Goal: Register for event/course

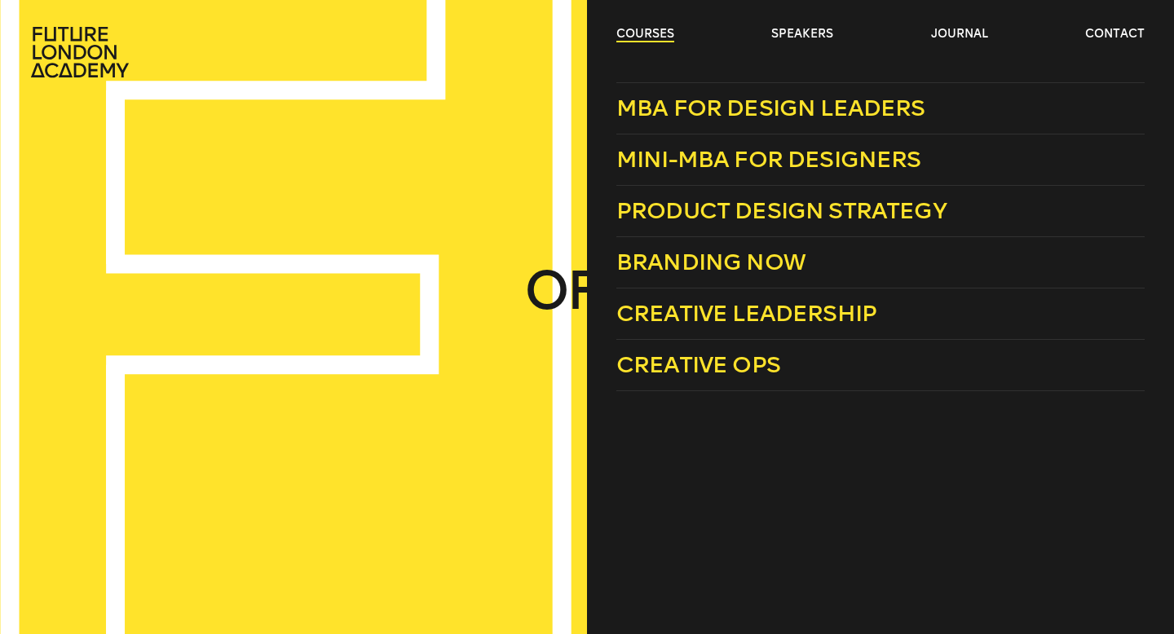
click at [655, 33] on link "courses" at bounding box center [645, 34] width 58 height 16
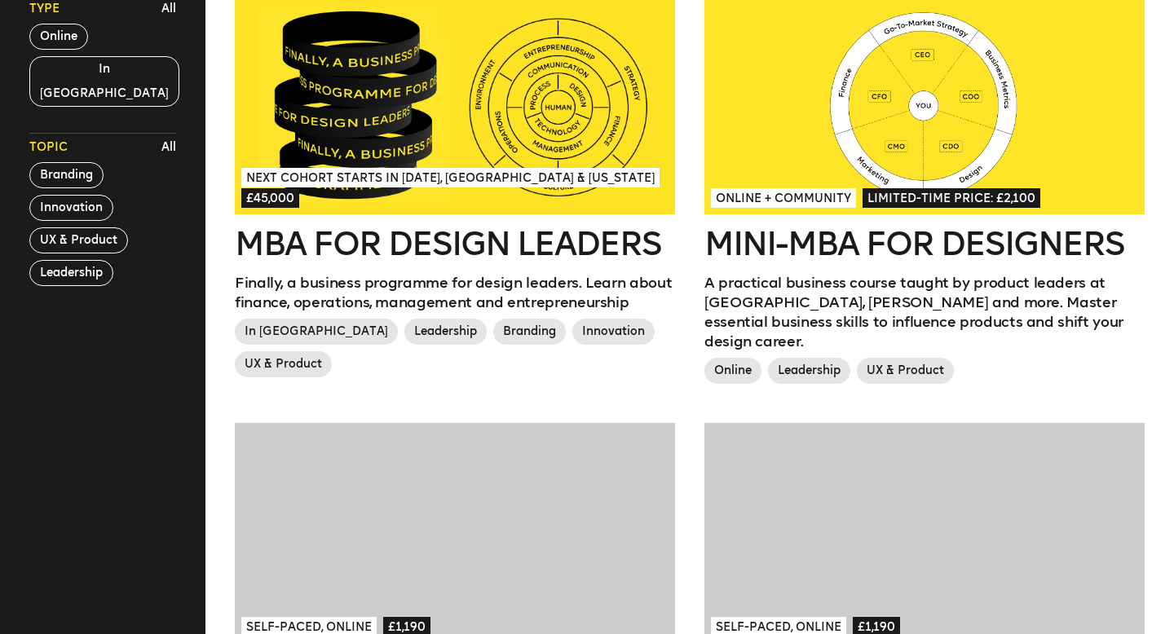
scroll to position [509, 0]
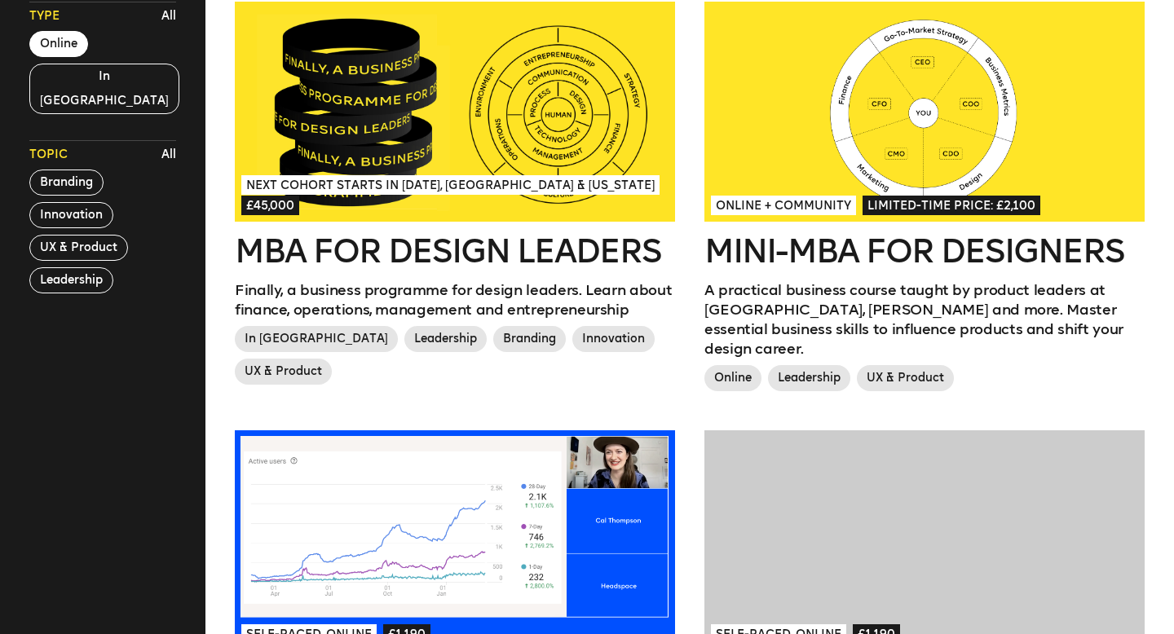
click at [52, 46] on button "Online" at bounding box center [58, 44] width 59 height 26
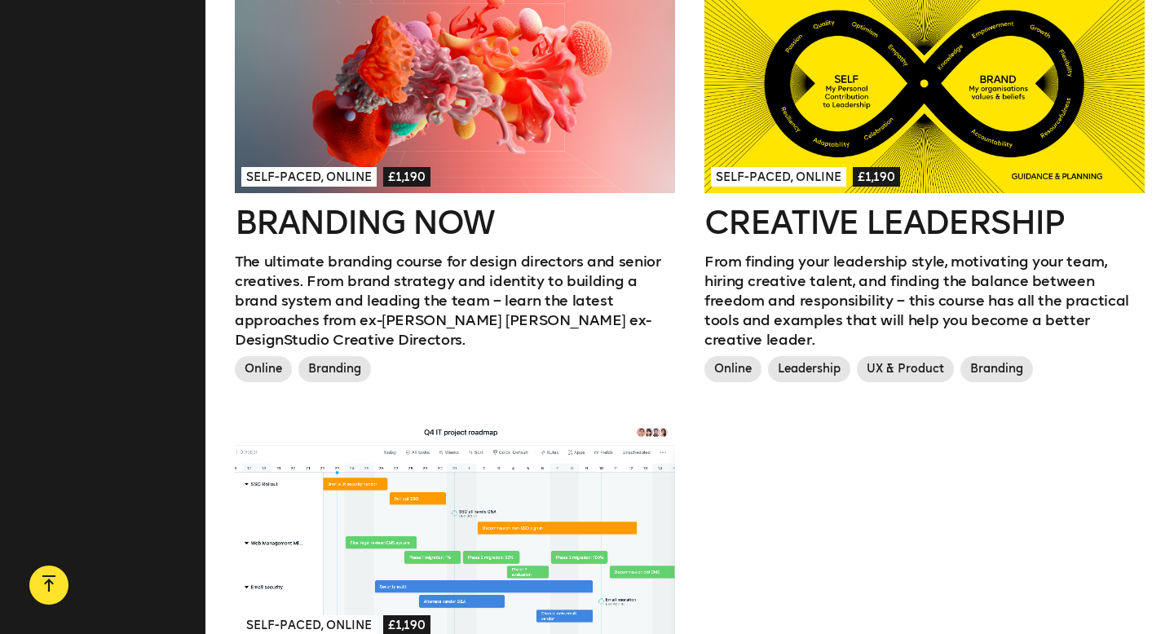
scroll to position [940, 0]
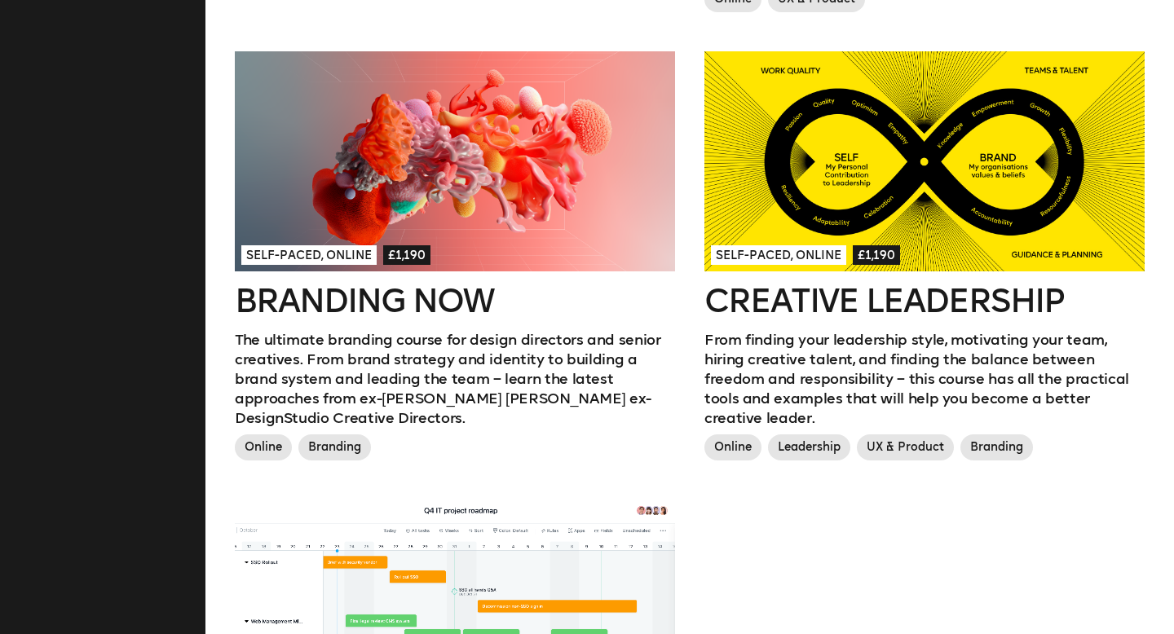
click at [890, 218] on div at bounding box center [924, 161] width 440 height 220
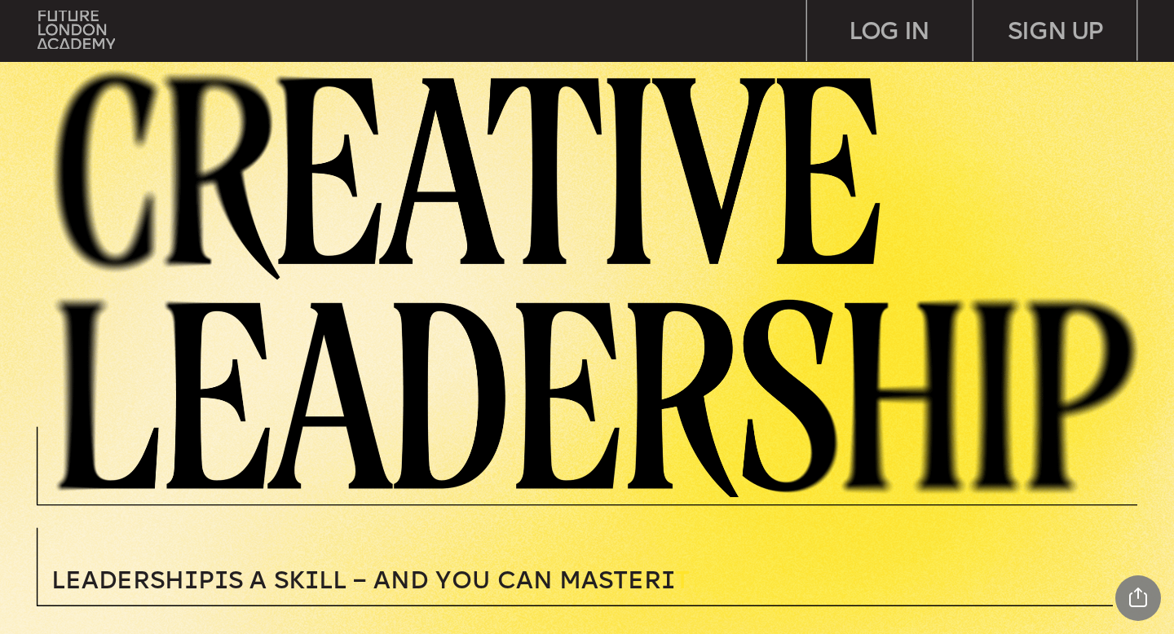
scroll to position [2850, 0]
